Goal: Information Seeking & Learning: Check status

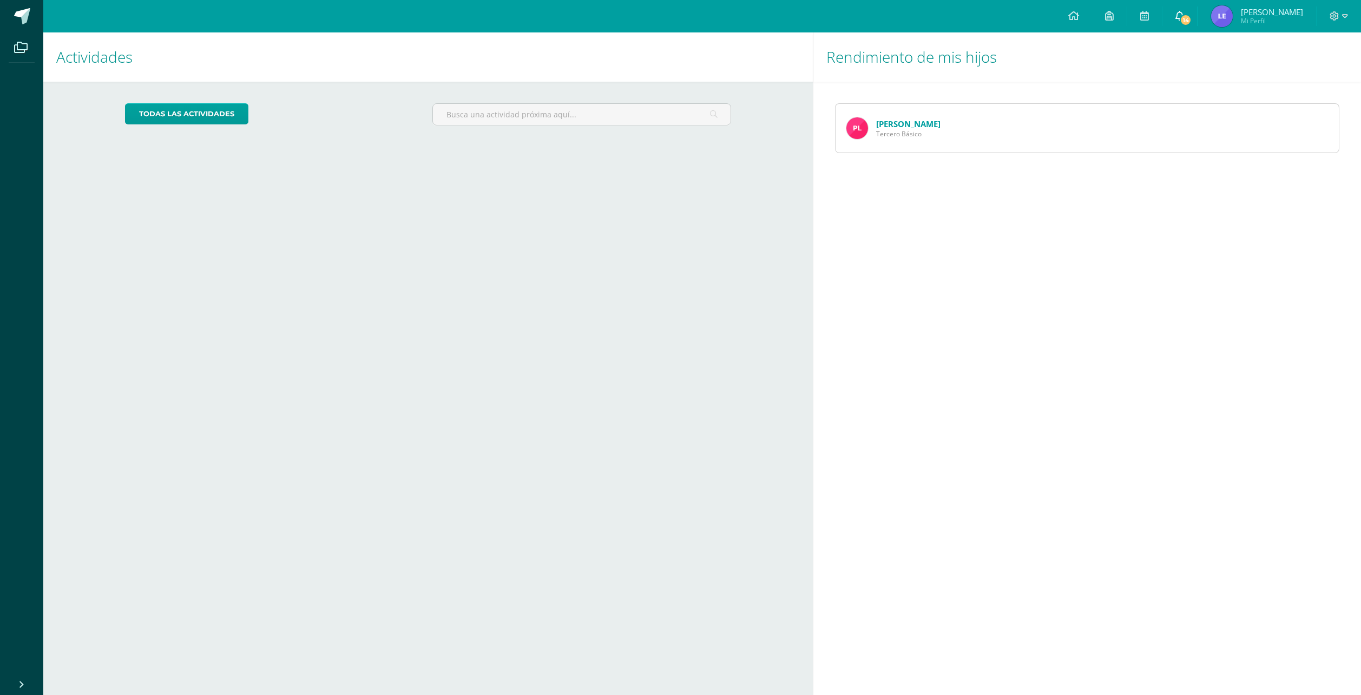
click at [1192, 15] on span "14" at bounding box center [1186, 20] width 12 height 12
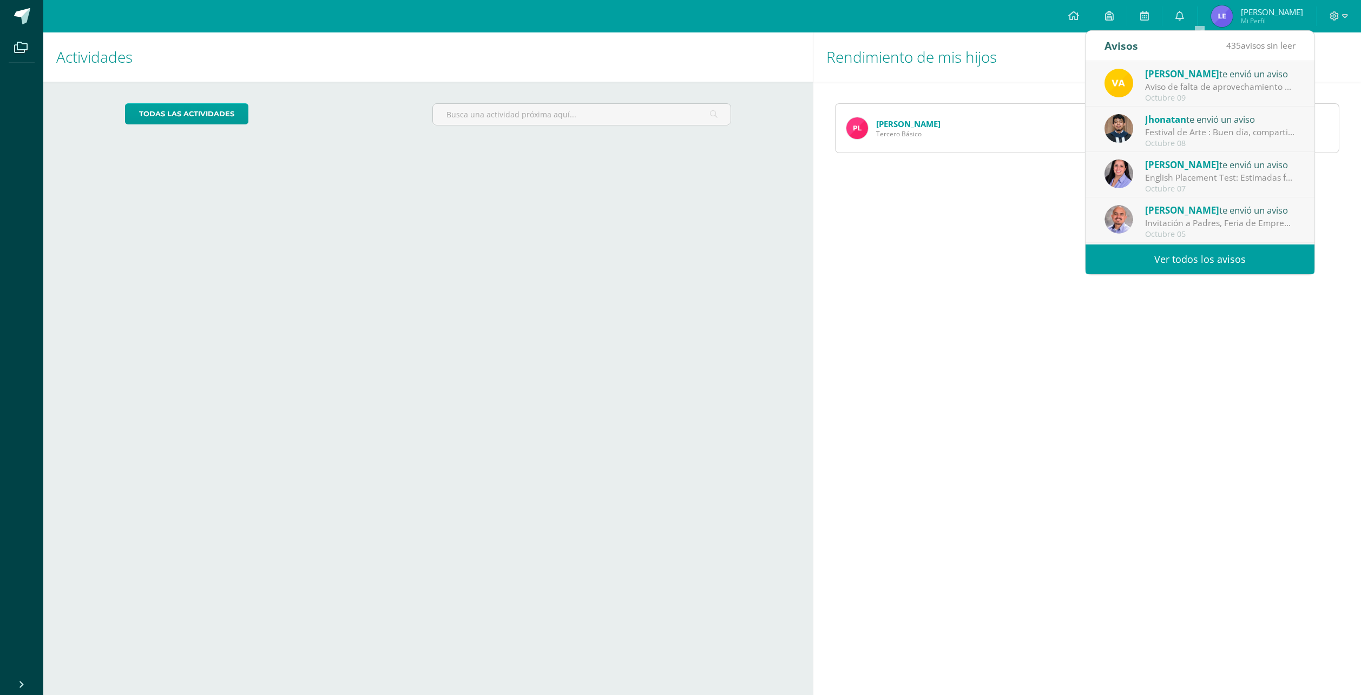
click at [1211, 83] on div "Aviso de falta de aprovechamiento del tiempo de clase: Estimada familia [PERSON…" at bounding box center [1220, 87] width 150 height 12
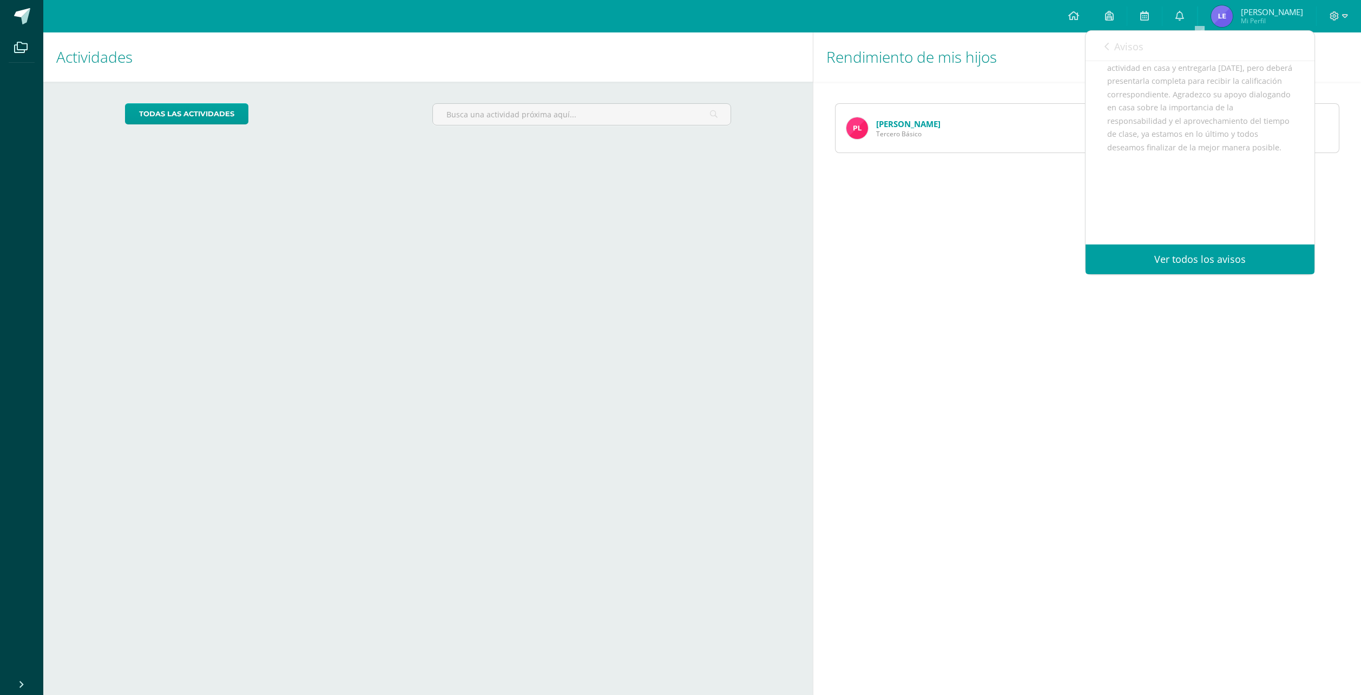
scroll to position [311, 0]
click at [1016, 352] on div "Rendimiento de mis hijos [PERSON_NAME] Básico" at bounding box center [1089, 363] width 552 height 663
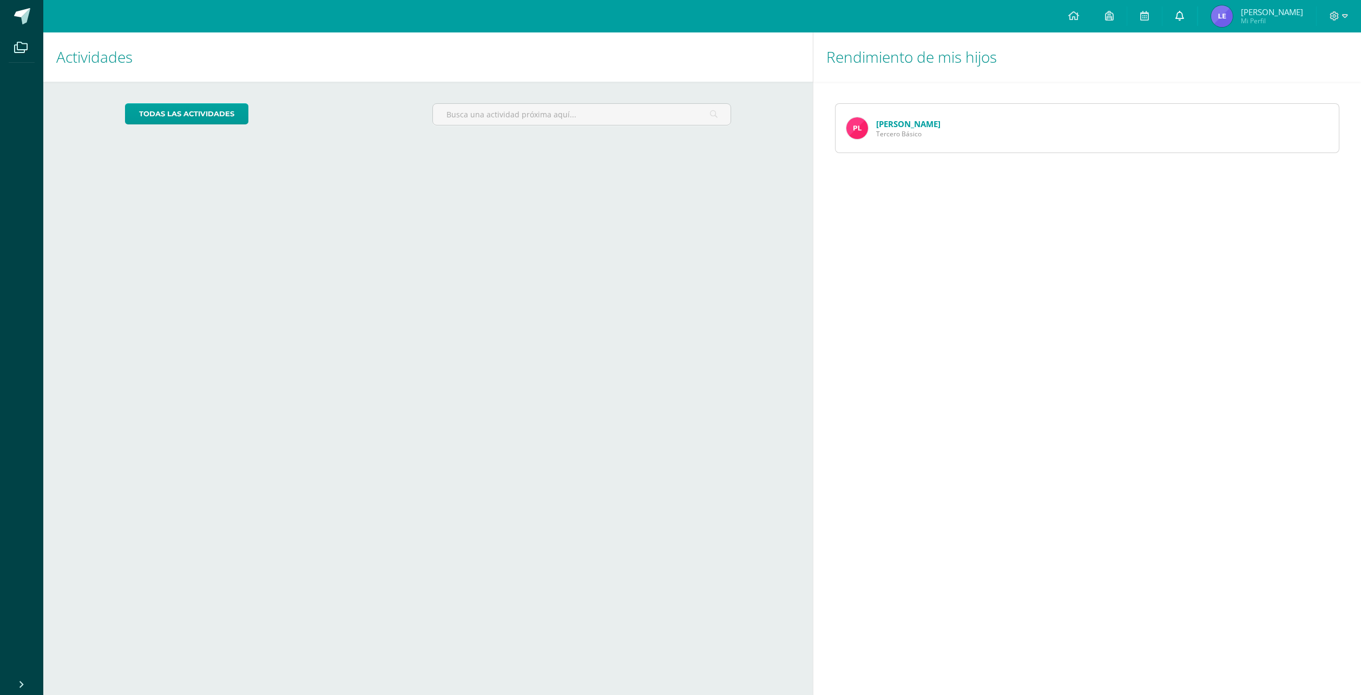
click at [1184, 14] on icon at bounding box center [1179, 16] width 9 height 10
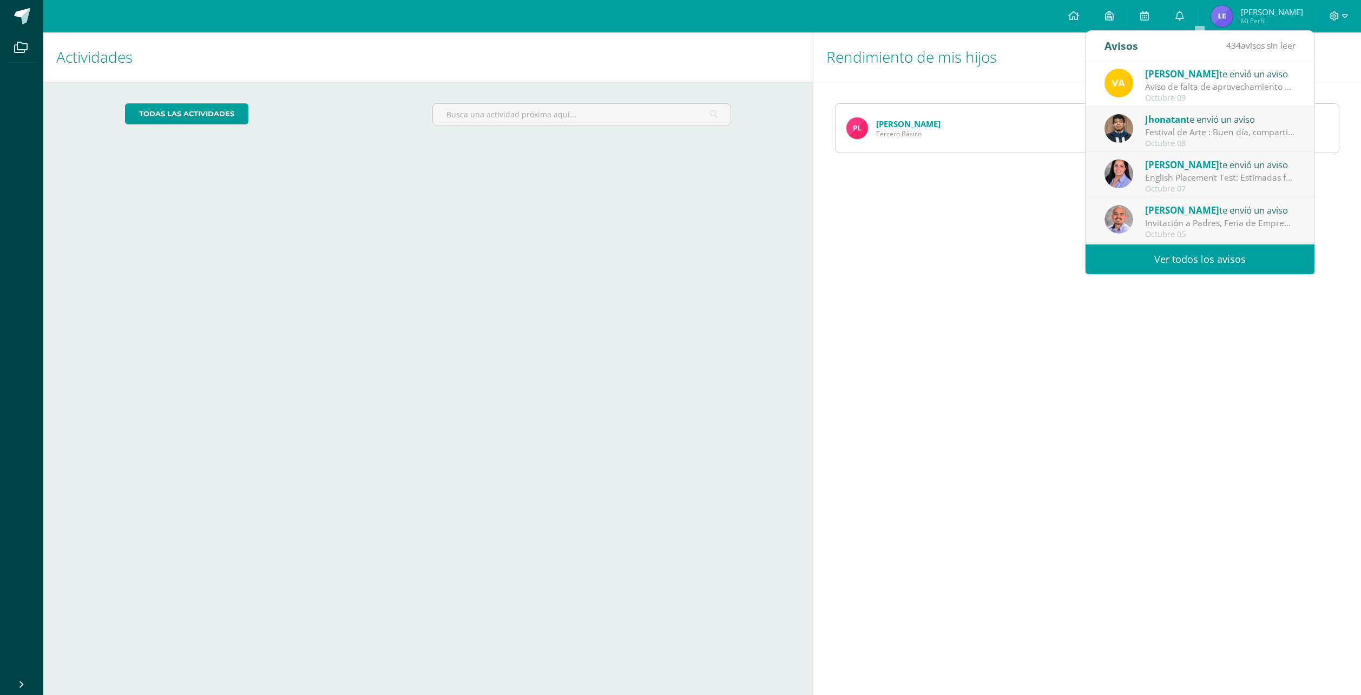
click at [1176, 87] on div "Aviso de falta de aprovechamiento del tiempo de clase: Estimada familia [PERSON…" at bounding box center [1220, 87] width 150 height 12
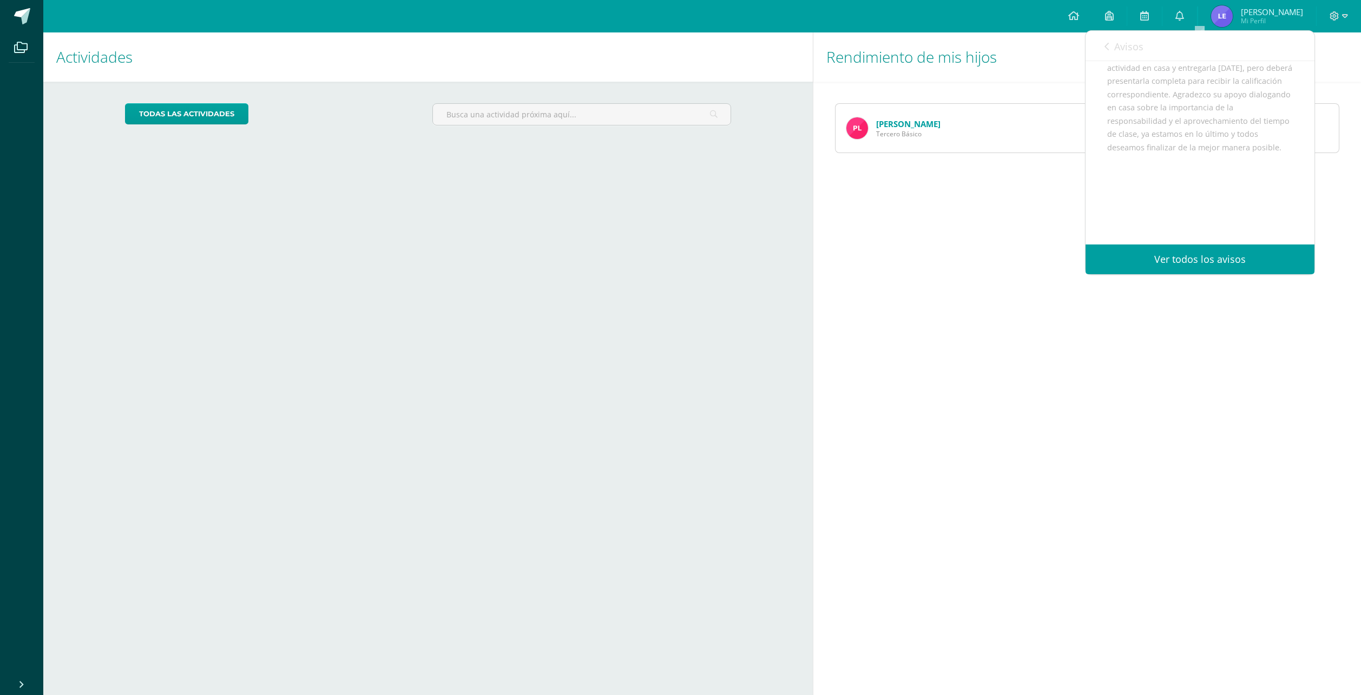
click at [1203, 263] on link "Ver todos los avisos" at bounding box center [1200, 260] width 229 height 30
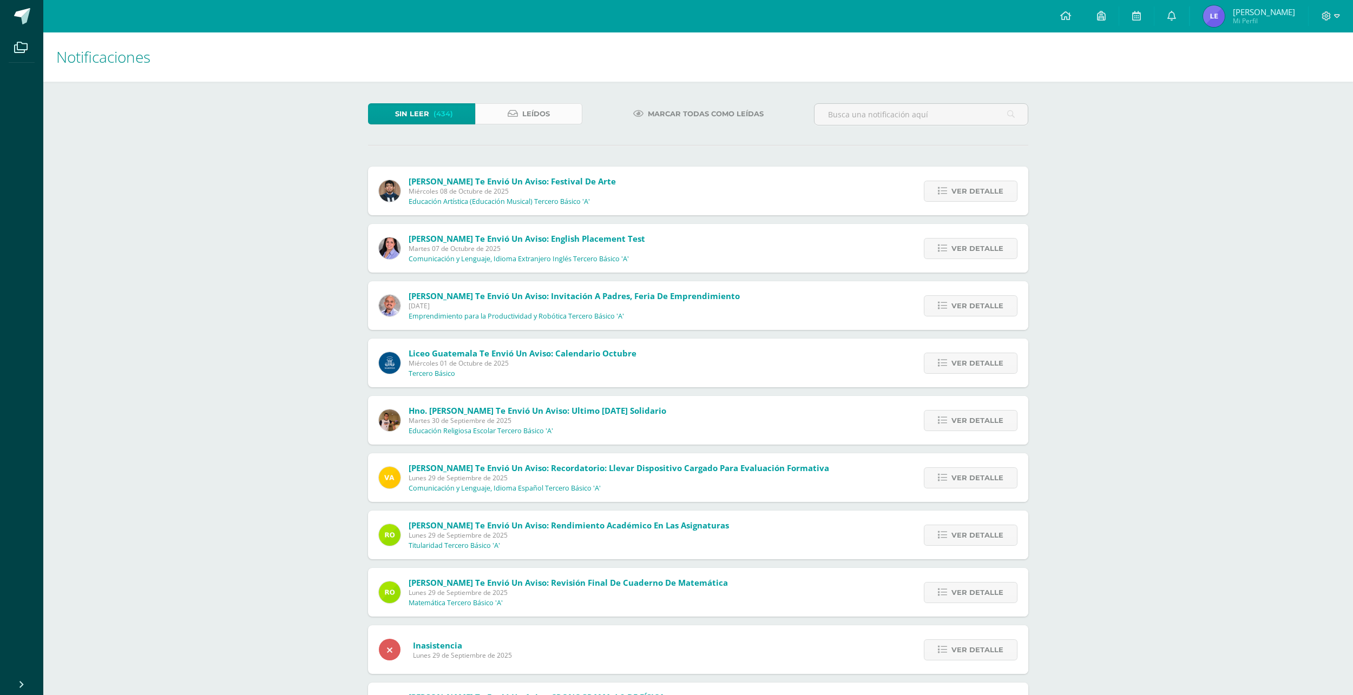
click at [539, 117] on span "Leídos" at bounding box center [536, 114] width 28 height 20
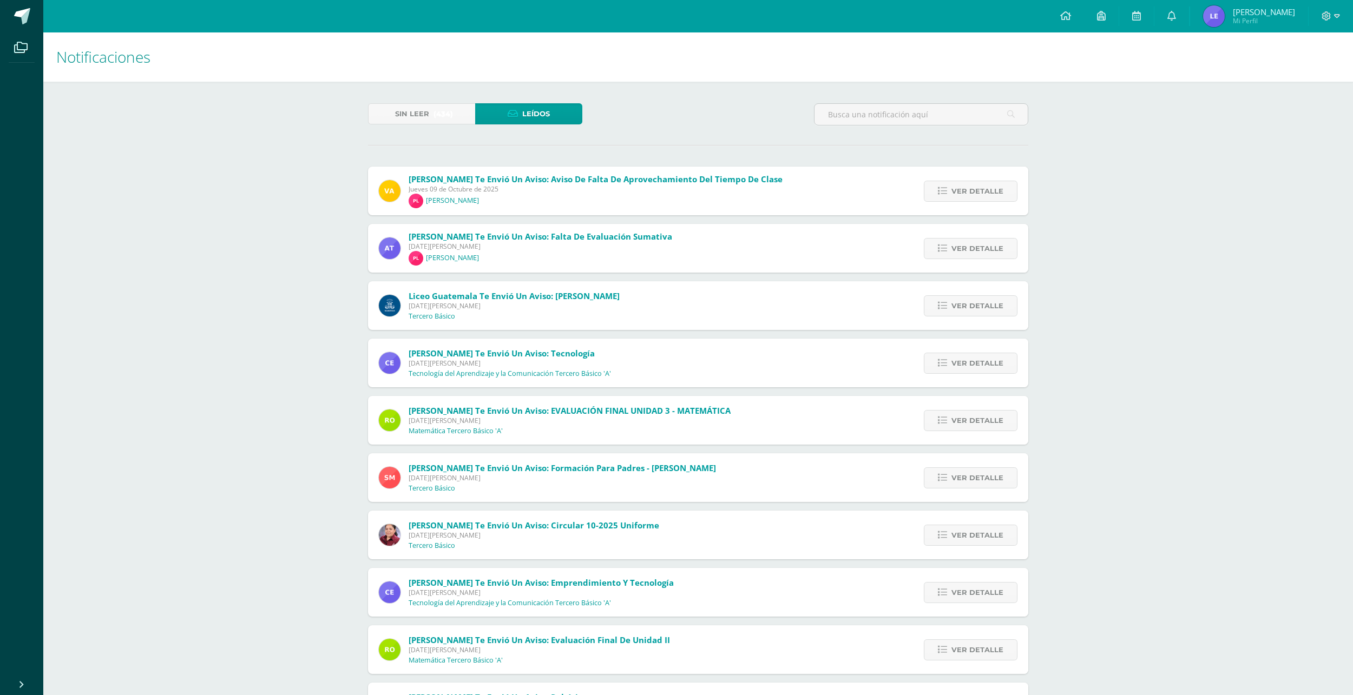
click at [582, 194] on span "Valeria Soto te envió un aviso: Aviso de falta de aprovechamiento del tiempo de…" at bounding box center [596, 191] width 374 height 35
click at [967, 187] on span "Ver detalle" at bounding box center [977, 191] width 52 height 20
